Goal: Task Accomplishment & Management: Use online tool/utility

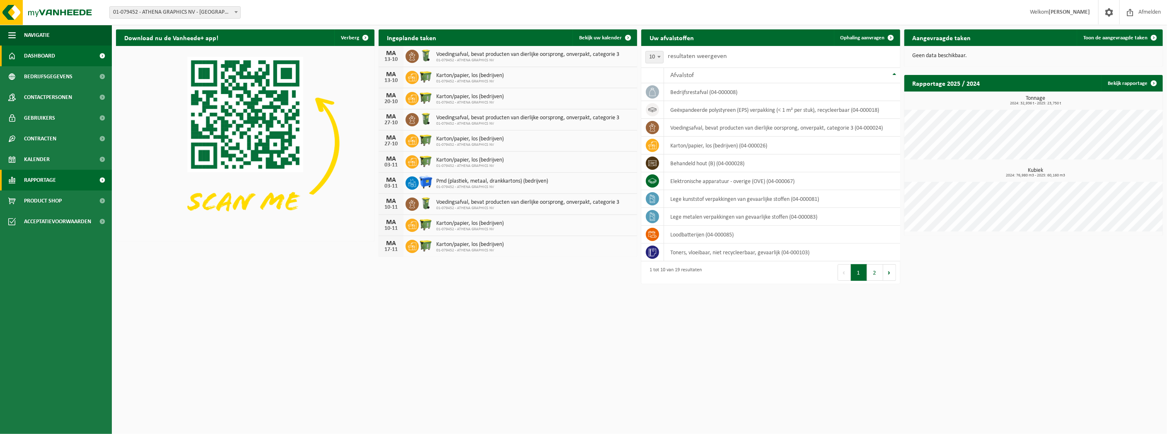
click at [46, 181] on span "Rapportage" at bounding box center [40, 180] width 32 height 21
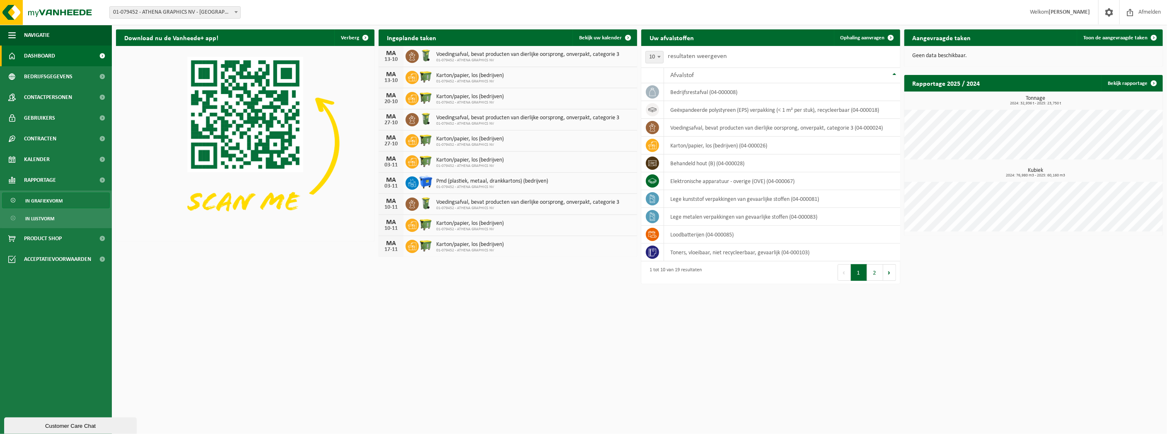
click at [49, 205] on span "In grafiekvorm" at bounding box center [43, 201] width 37 height 16
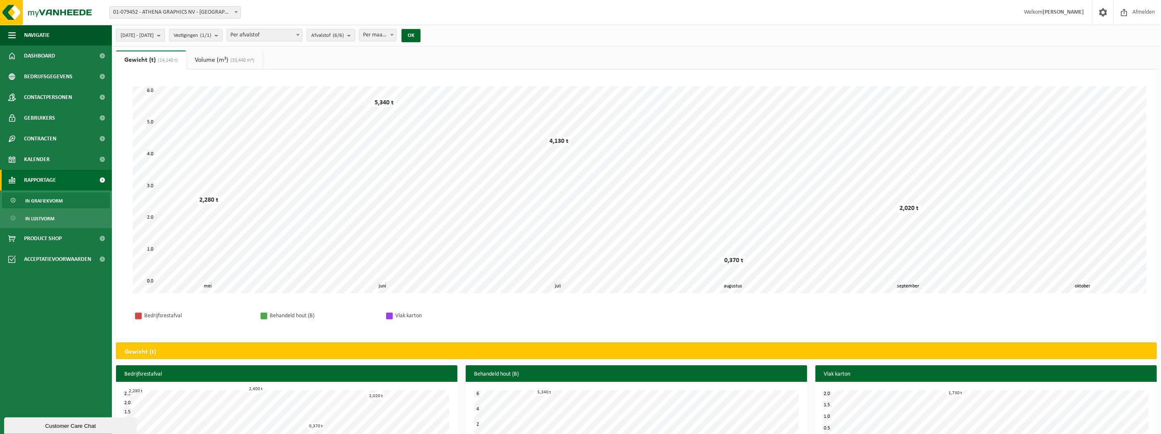
click at [165, 34] on button "[DATE] - [DATE]" at bounding box center [140, 35] width 49 height 12
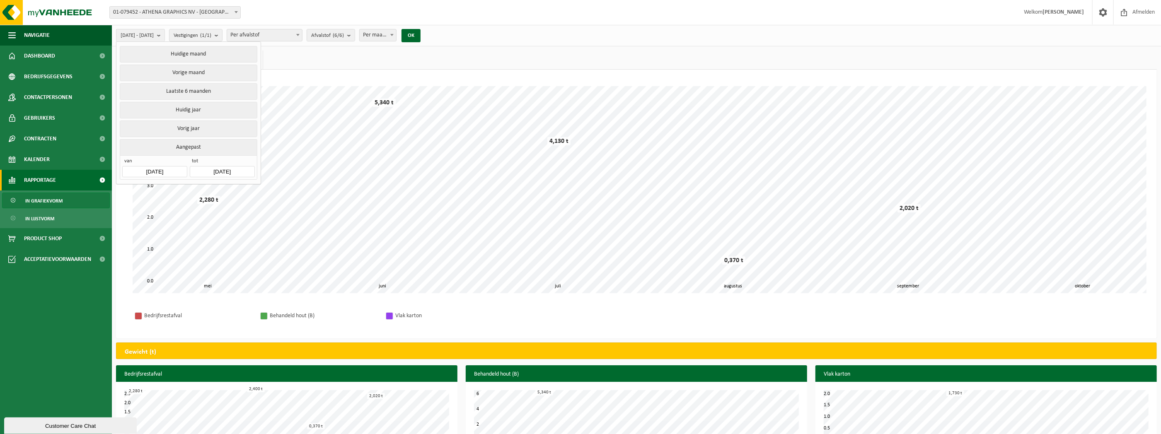
click at [188, 148] on button "Aangepast" at bounding box center [188, 147] width 137 height 16
click at [173, 169] on input "[DATE]" at bounding box center [154, 171] width 65 height 11
click at [128, 190] on icon at bounding box center [130, 188] width 13 height 13
click at [127, 190] on icon at bounding box center [130, 188] width 13 height 13
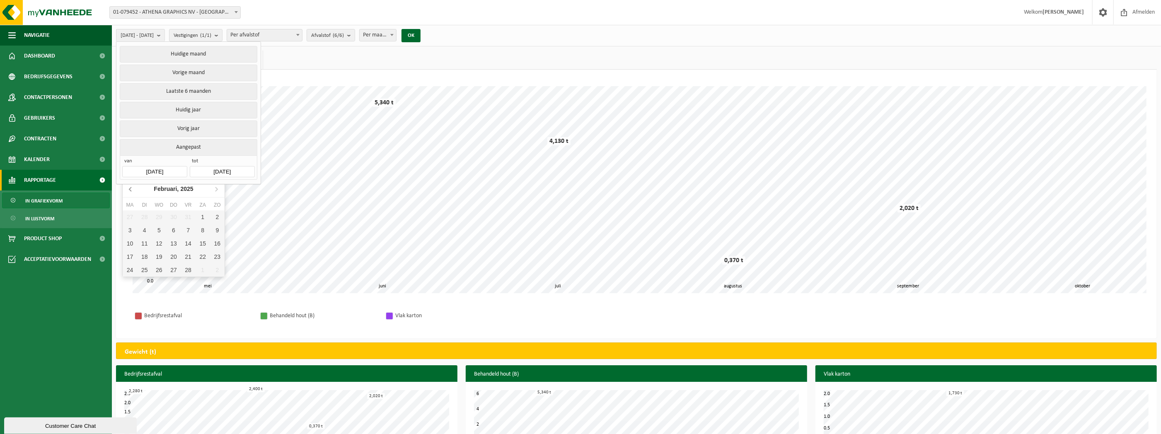
click at [127, 190] on icon at bounding box center [130, 188] width 13 height 13
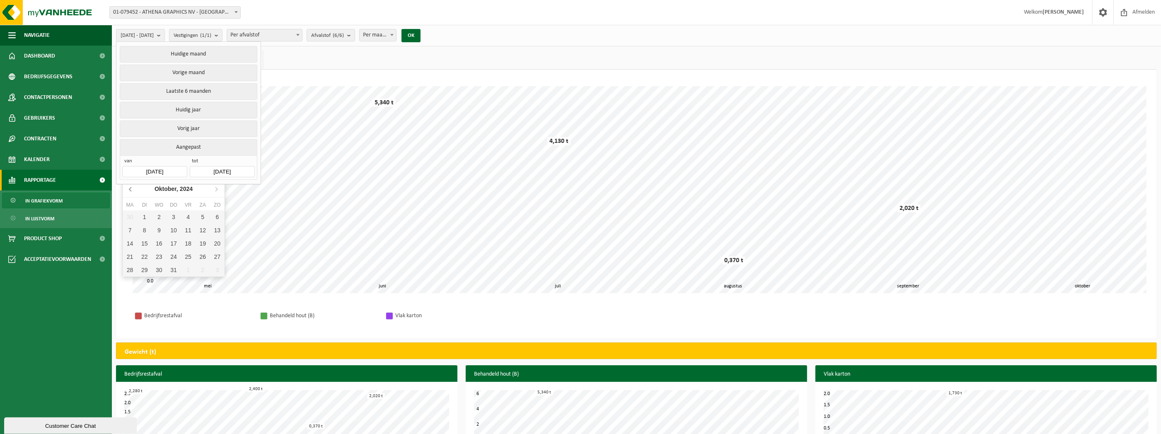
click at [127, 190] on icon at bounding box center [130, 188] width 13 height 13
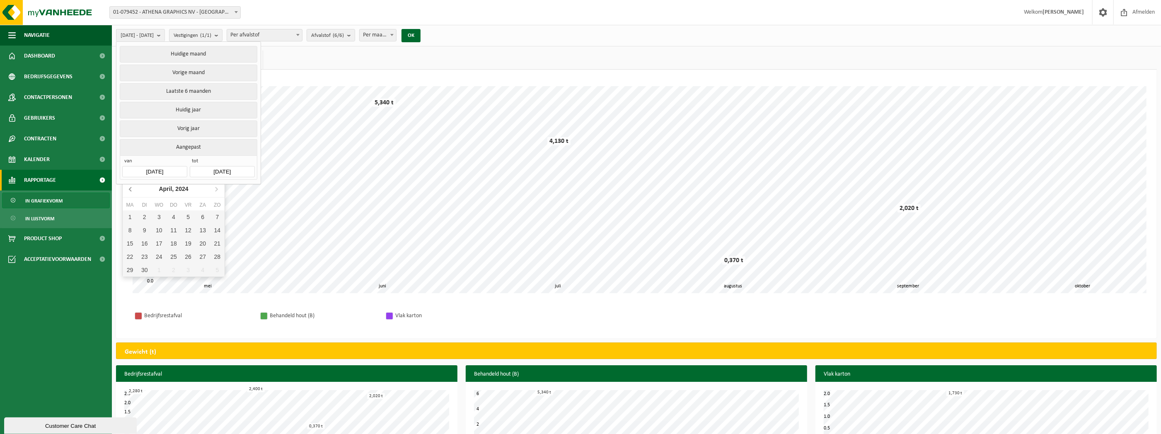
click at [127, 190] on icon at bounding box center [130, 188] width 13 height 13
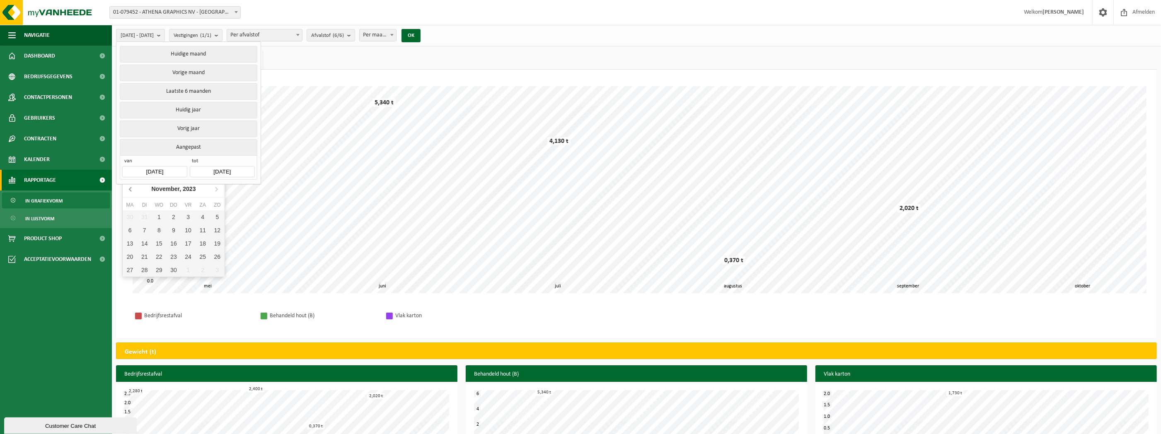
click at [127, 190] on icon at bounding box center [130, 188] width 13 height 13
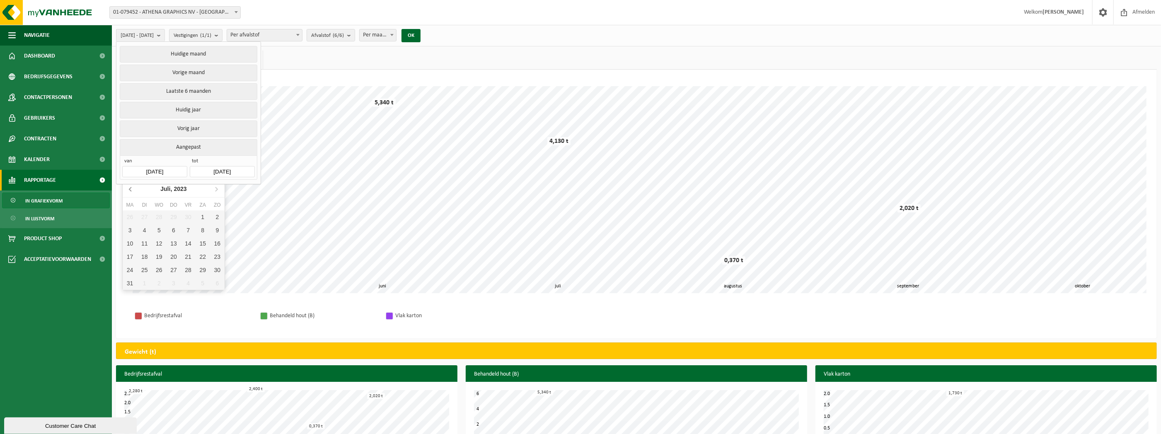
click at [127, 190] on icon at bounding box center [130, 188] width 13 height 13
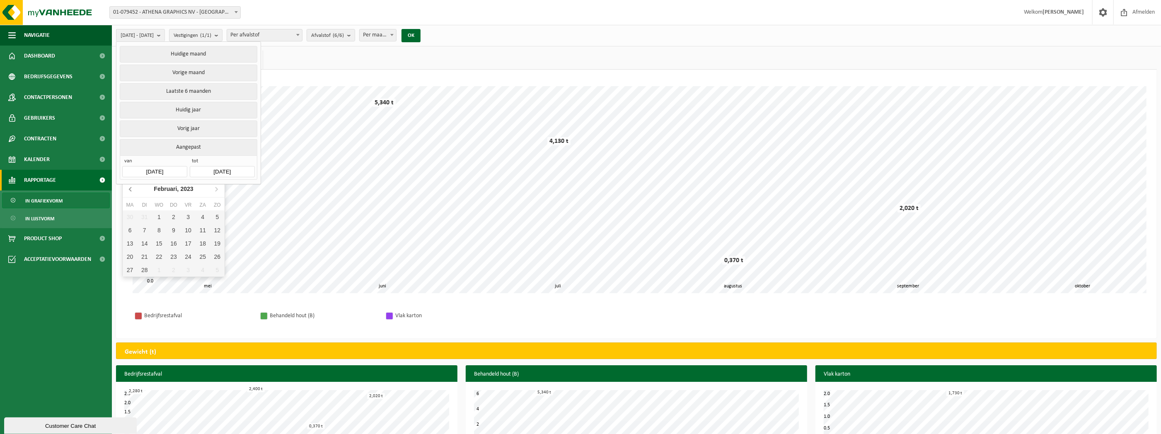
click at [127, 190] on icon at bounding box center [130, 188] width 13 height 13
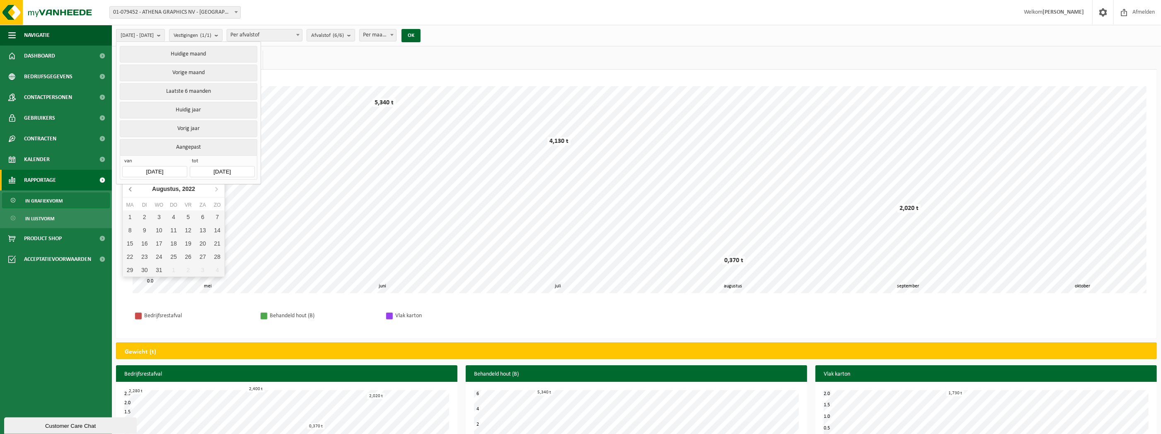
click at [127, 190] on icon at bounding box center [130, 188] width 13 height 13
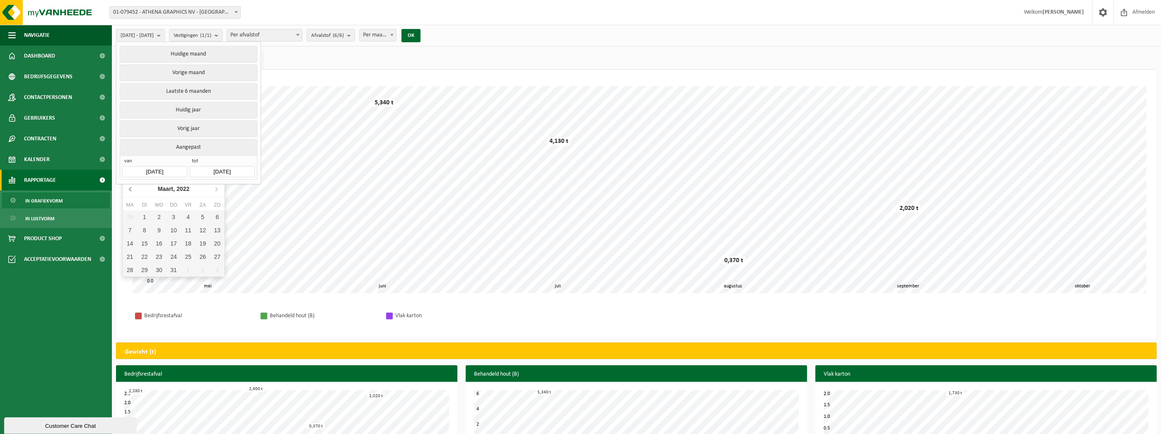
click at [127, 190] on icon at bounding box center [130, 188] width 13 height 13
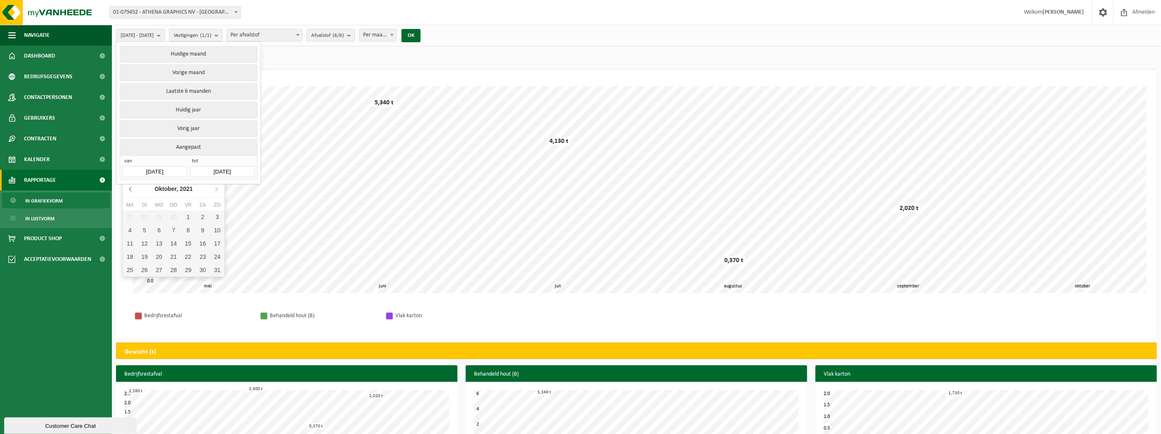
click at [127, 190] on icon at bounding box center [130, 188] width 13 height 13
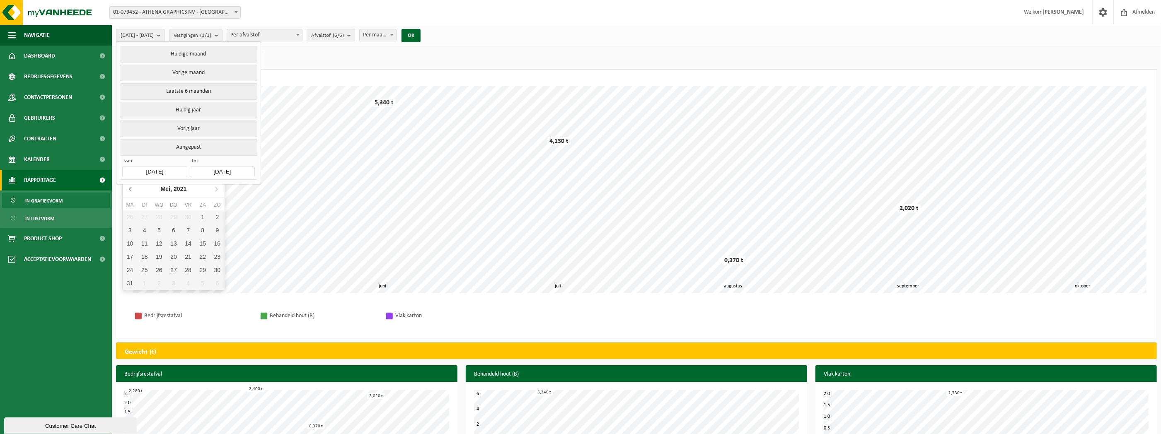
click at [127, 190] on icon at bounding box center [130, 188] width 13 height 13
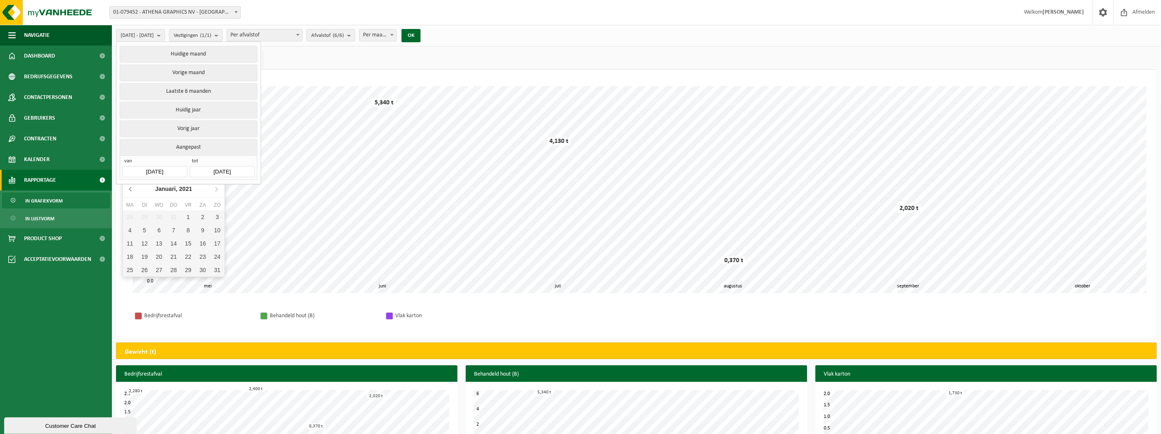
click at [127, 190] on icon at bounding box center [130, 188] width 13 height 13
click at [208, 271] on div "31" at bounding box center [203, 269] width 14 height 13
type input "[DATE]"
click at [426, 34] on button "OK" at bounding box center [416, 35] width 19 height 13
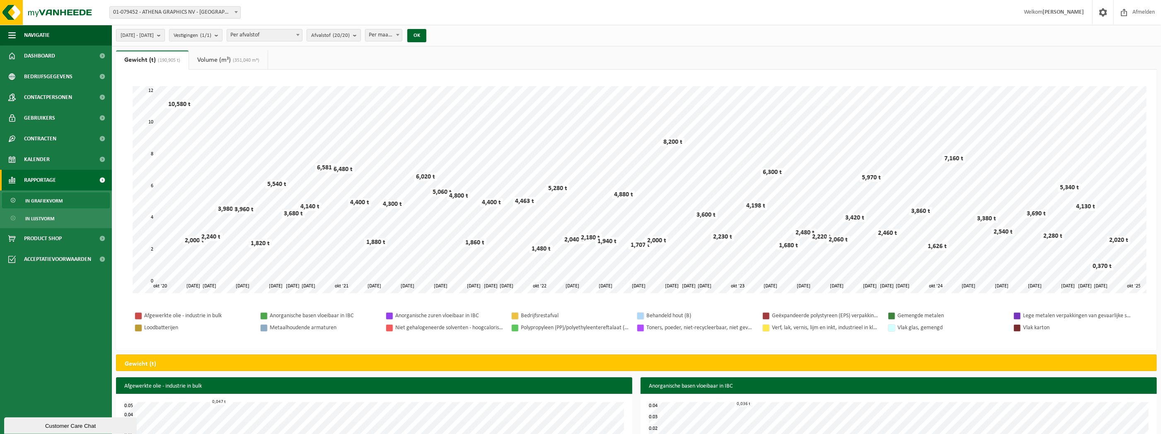
click at [146, 33] on span "[DATE] - [DATE]" at bounding box center [137, 35] width 33 height 12
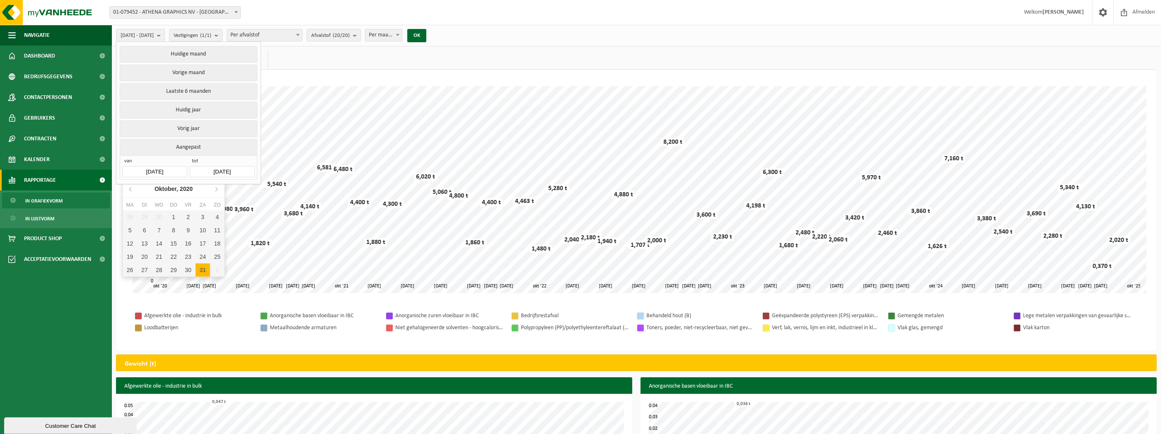
click at [154, 172] on input "[DATE]" at bounding box center [154, 171] width 65 height 11
click at [129, 191] on icon at bounding box center [130, 188] width 13 height 13
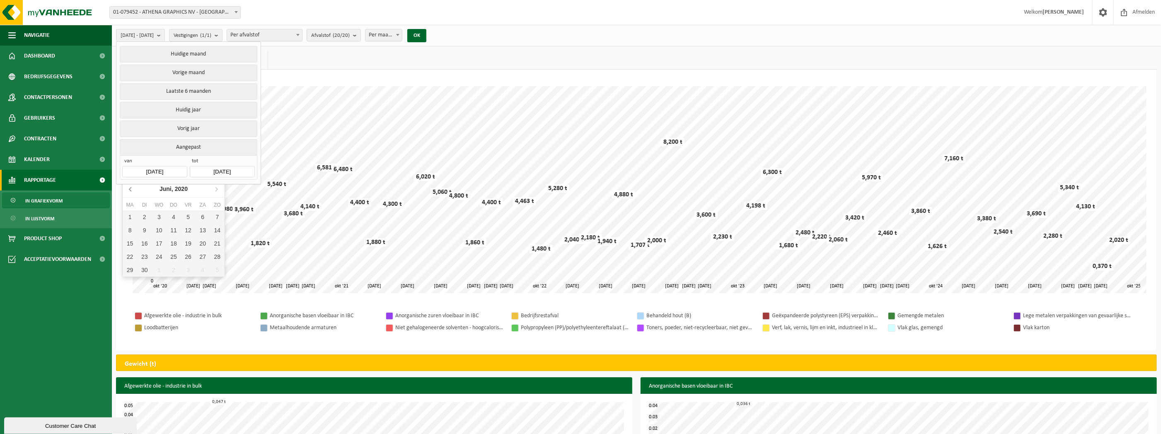
click at [129, 191] on icon at bounding box center [130, 188] width 13 height 13
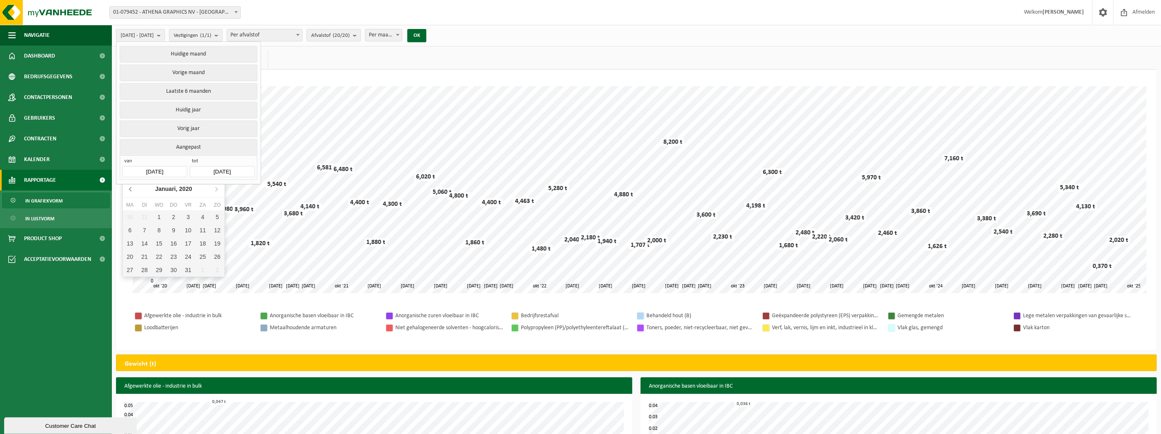
click at [129, 191] on icon at bounding box center [130, 188] width 13 height 13
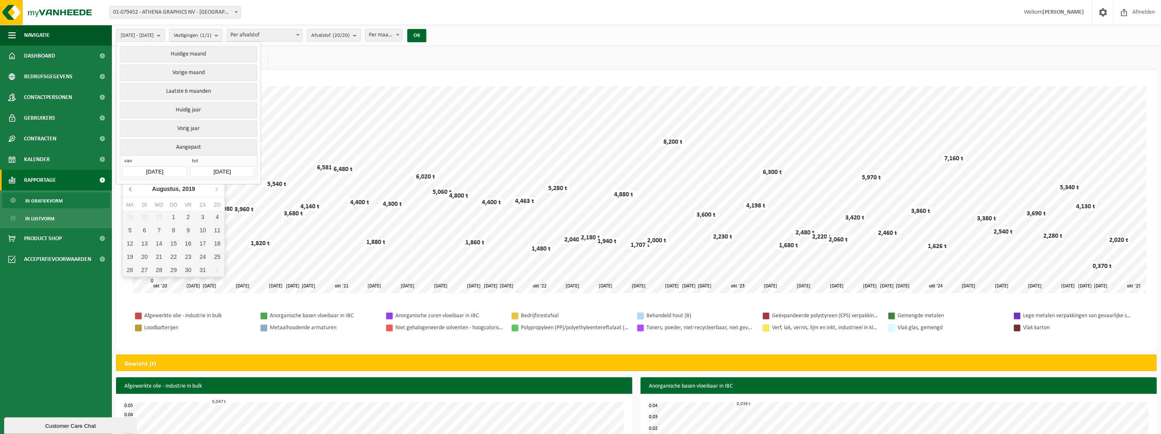
click at [129, 191] on icon at bounding box center [130, 188] width 13 height 13
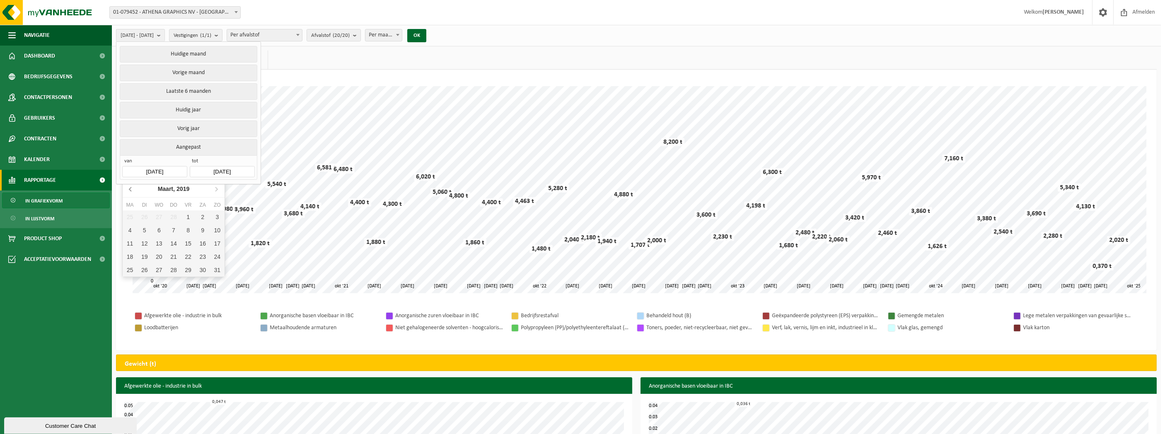
click at [129, 191] on icon at bounding box center [130, 188] width 13 height 13
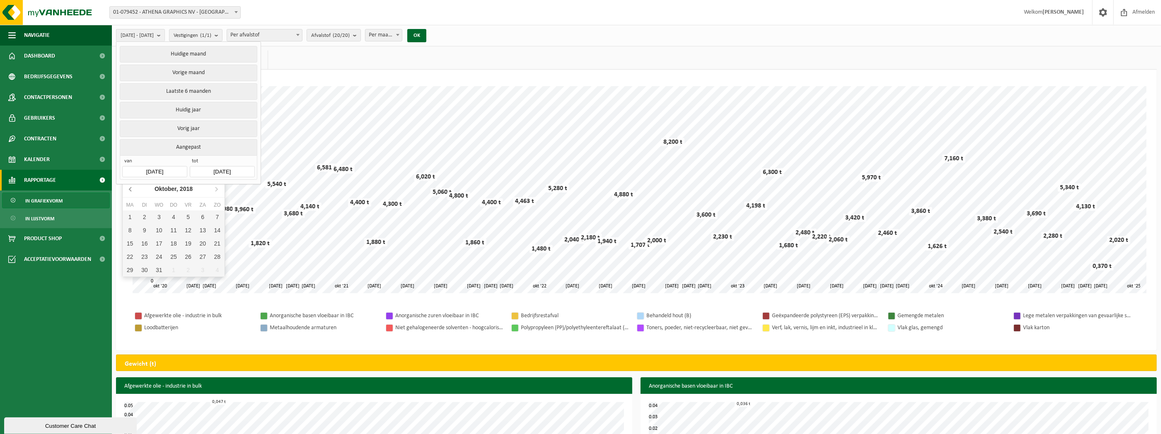
click at [129, 191] on icon at bounding box center [130, 188] width 13 height 13
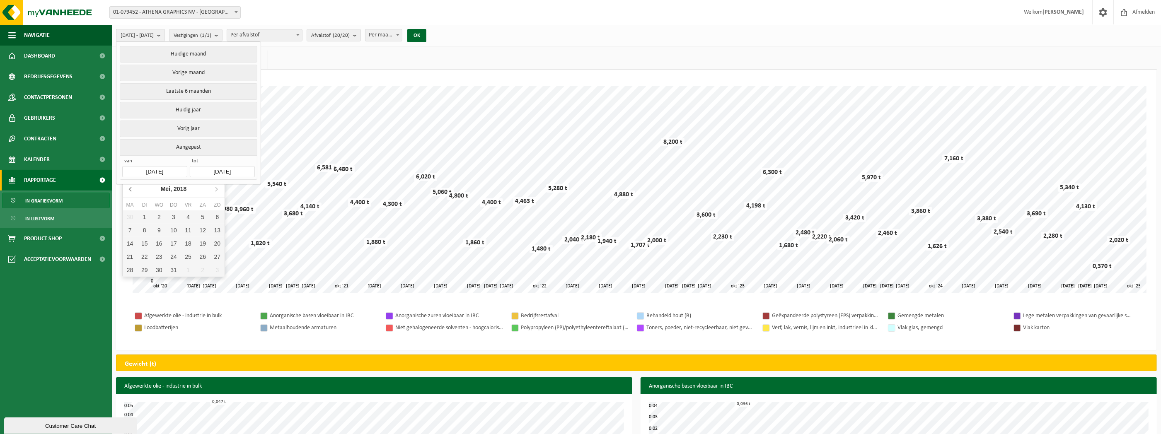
click at [129, 191] on icon at bounding box center [130, 188] width 13 height 13
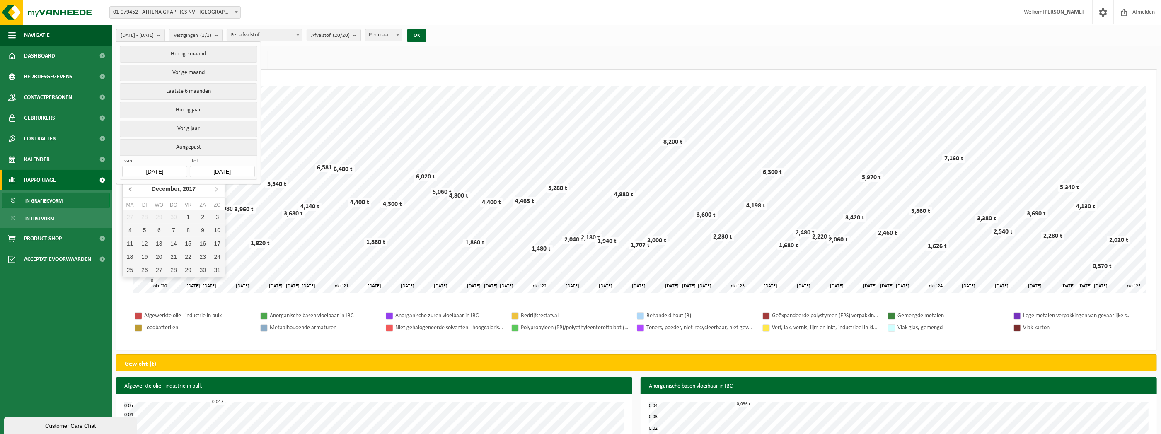
click at [129, 191] on icon at bounding box center [130, 188] width 13 height 13
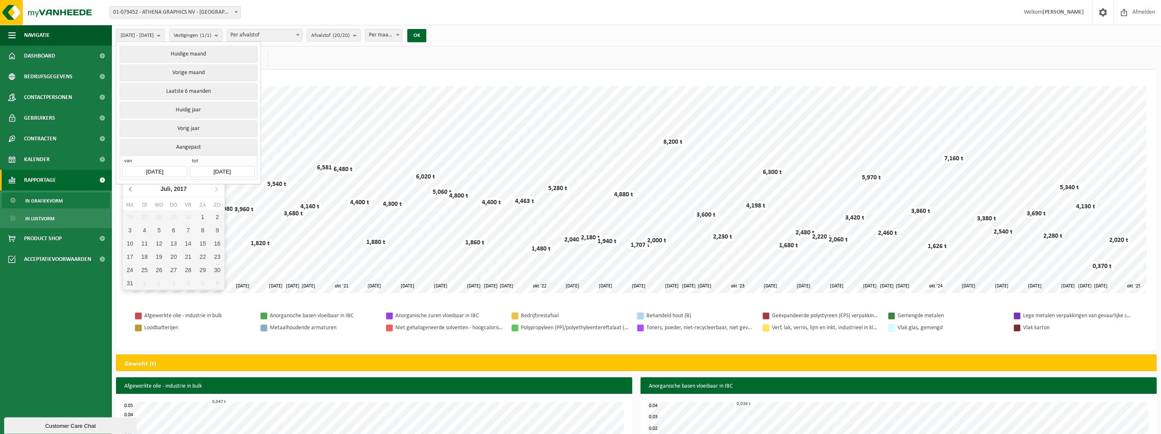
click at [129, 191] on icon at bounding box center [130, 188] width 13 height 13
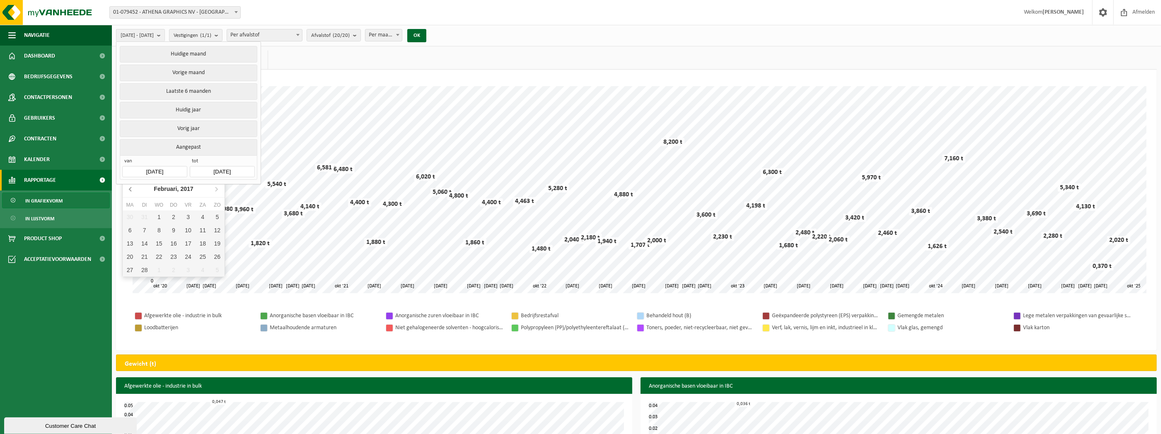
click at [129, 191] on icon at bounding box center [130, 188] width 13 height 13
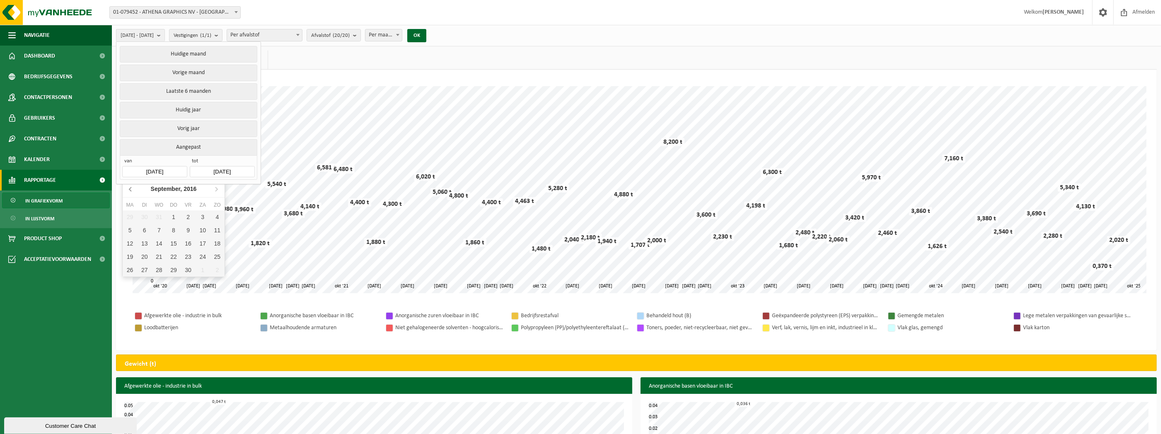
click at [129, 191] on icon at bounding box center [130, 188] width 13 height 13
click at [426, 30] on button "OK" at bounding box center [416, 35] width 19 height 13
